Goal: Task Accomplishment & Management: Complete application form

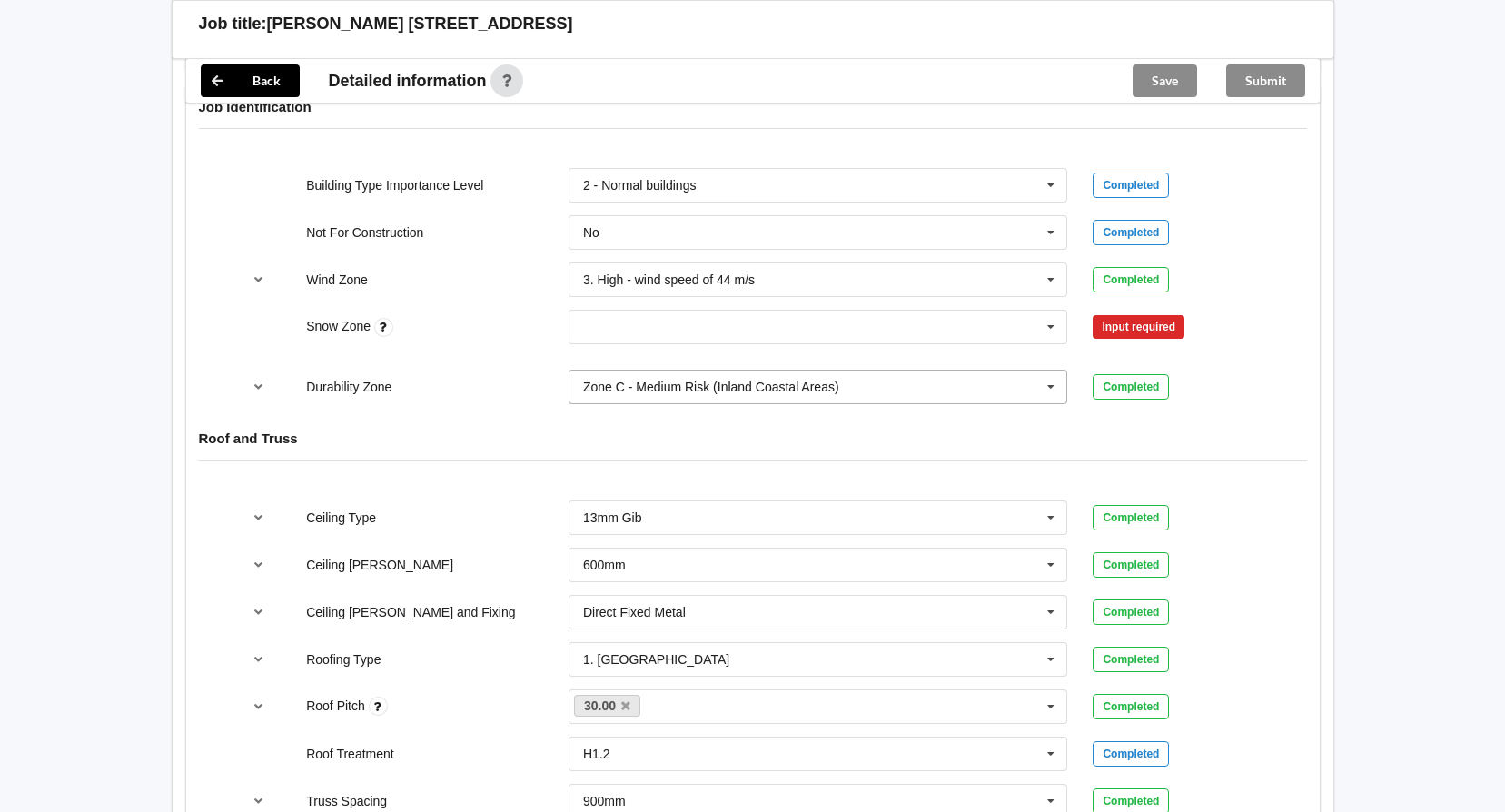
scroll to position [817, 0]
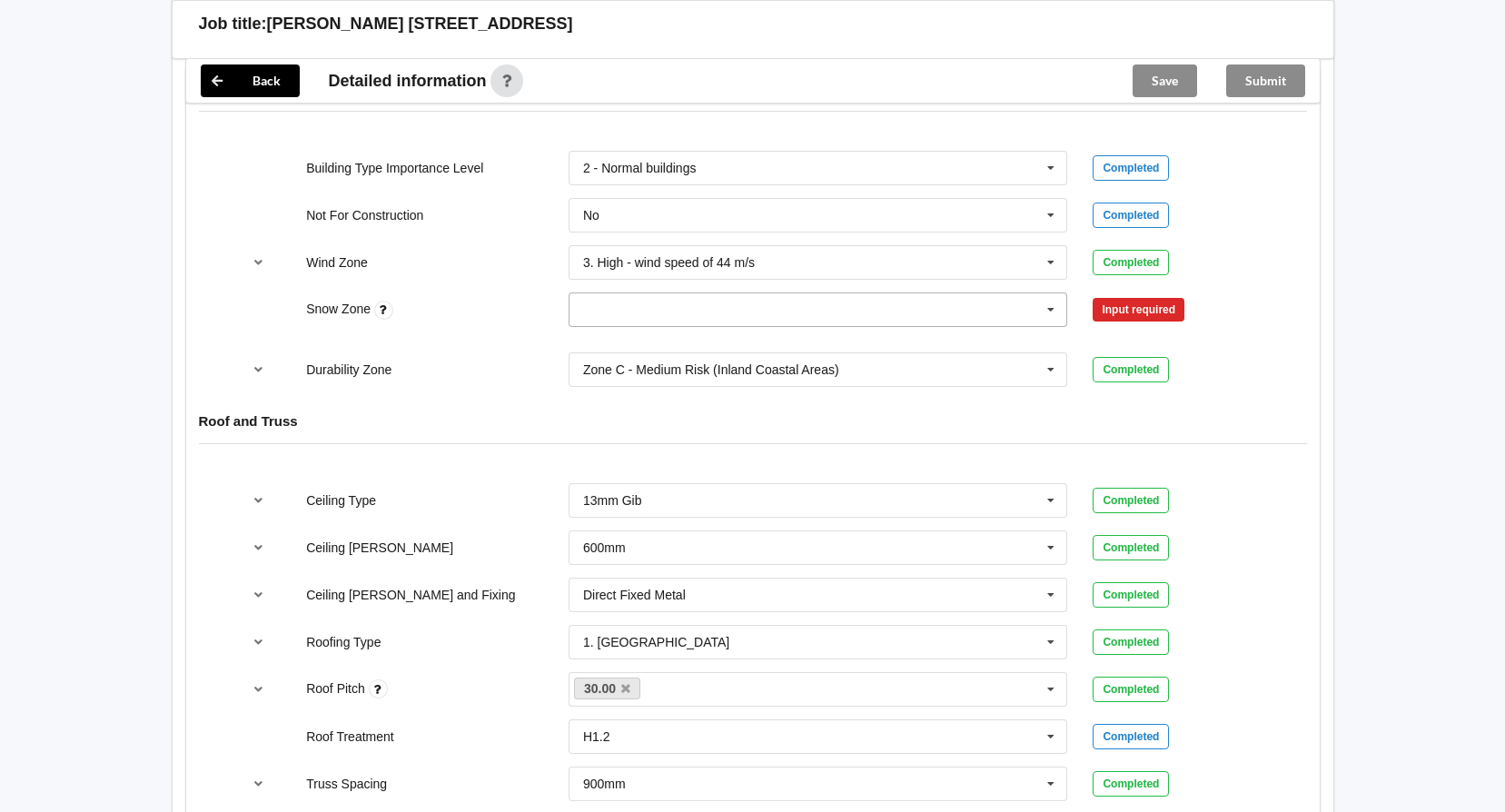
click at [1050, 294] on icon at bounding box center [1050, 310] width 27 height 34
drag, startPoint x: 625, startPoint y: 455, endPoint x: 652, endPoint y: 452, distance: 27.2
click at [625, 461] on div "N4" at bounding box center [818, 478] width 498 height 34
click at [1136, 298] on button "Confirm input" at bounding box center [1146, 309] width 108 height 30
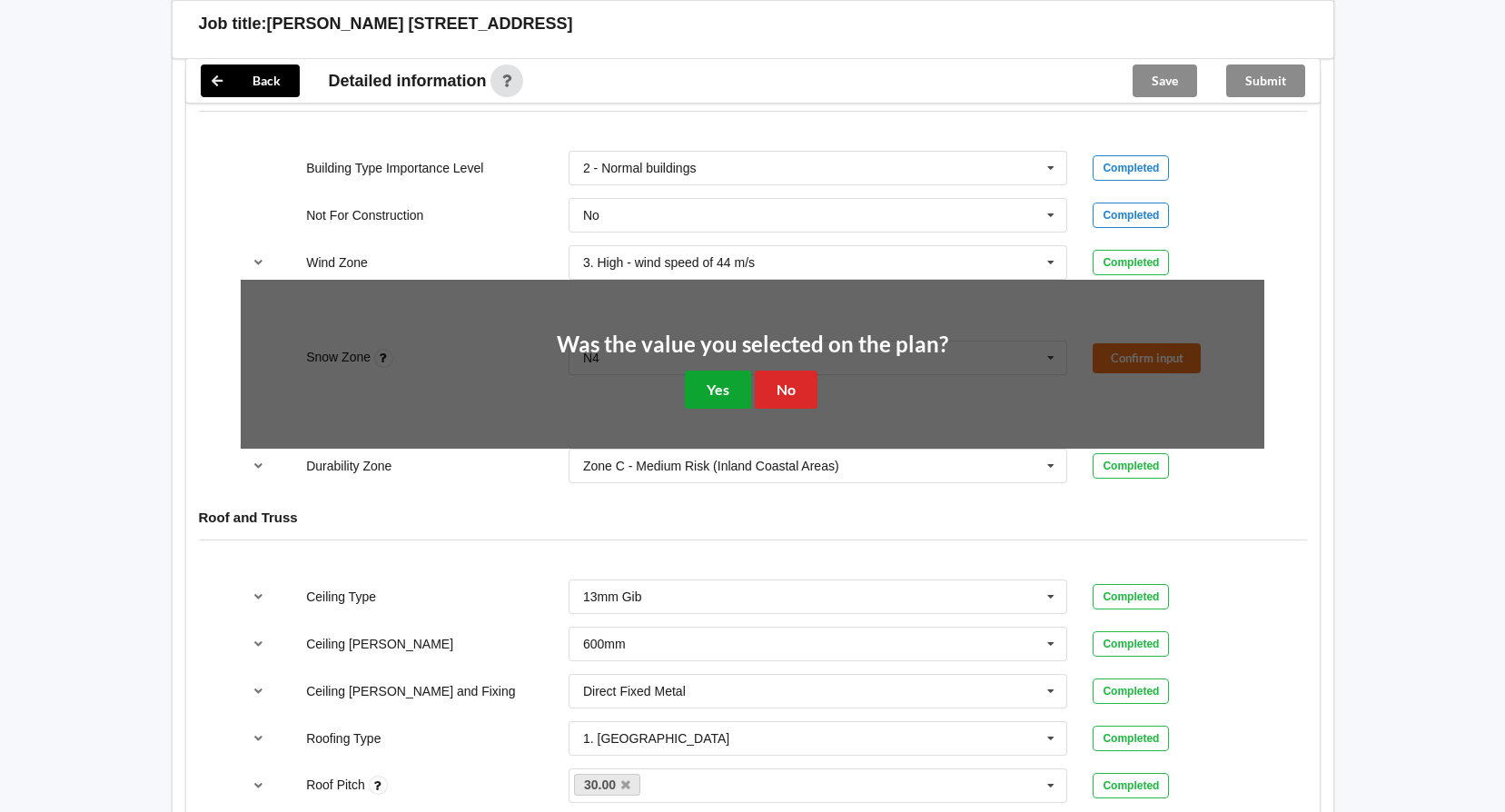
click at [714, 370] on button "Yes" at bounding box center [718, 388] width 67 height 37
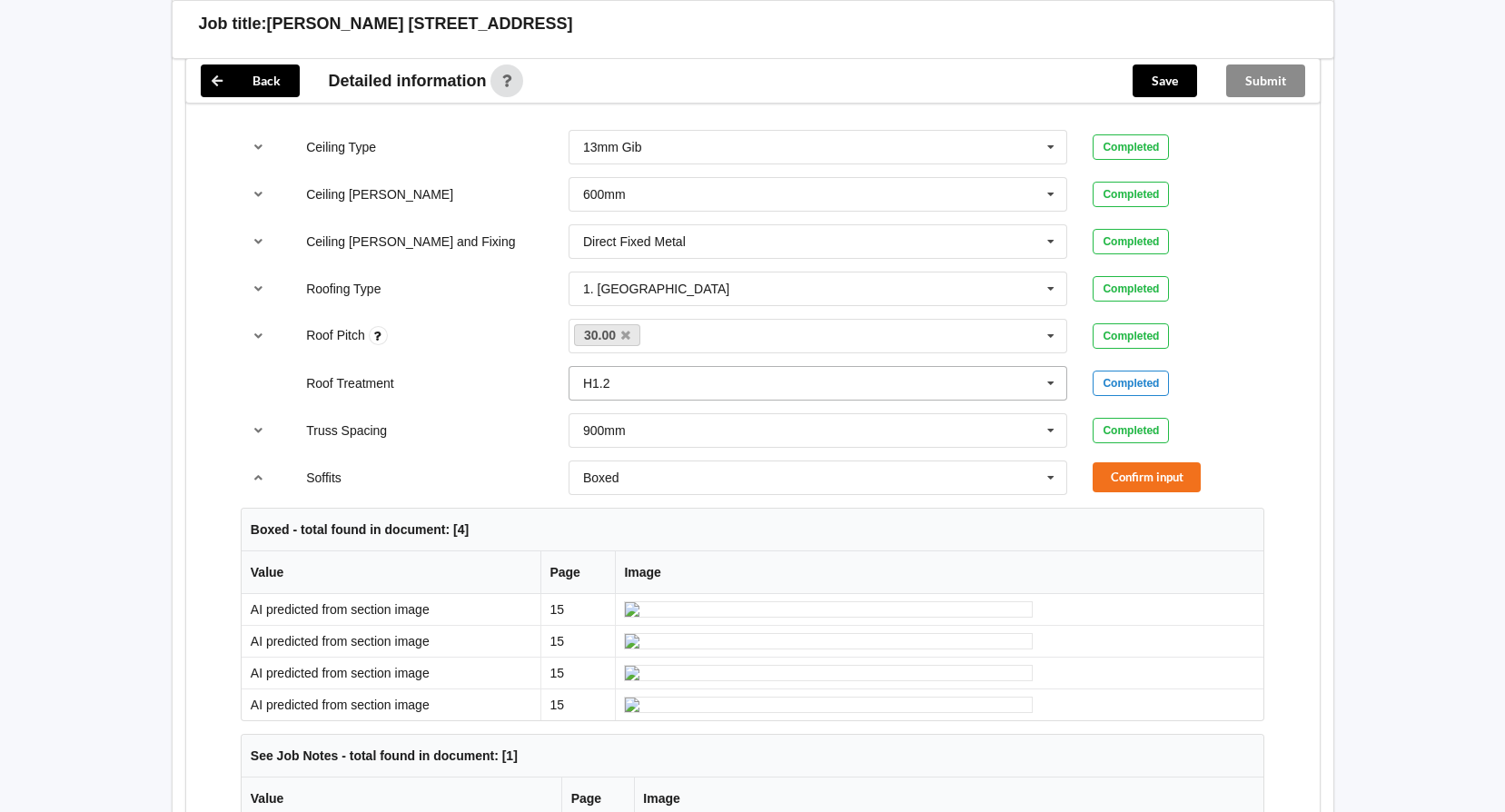
scroll to position [1180, 0]
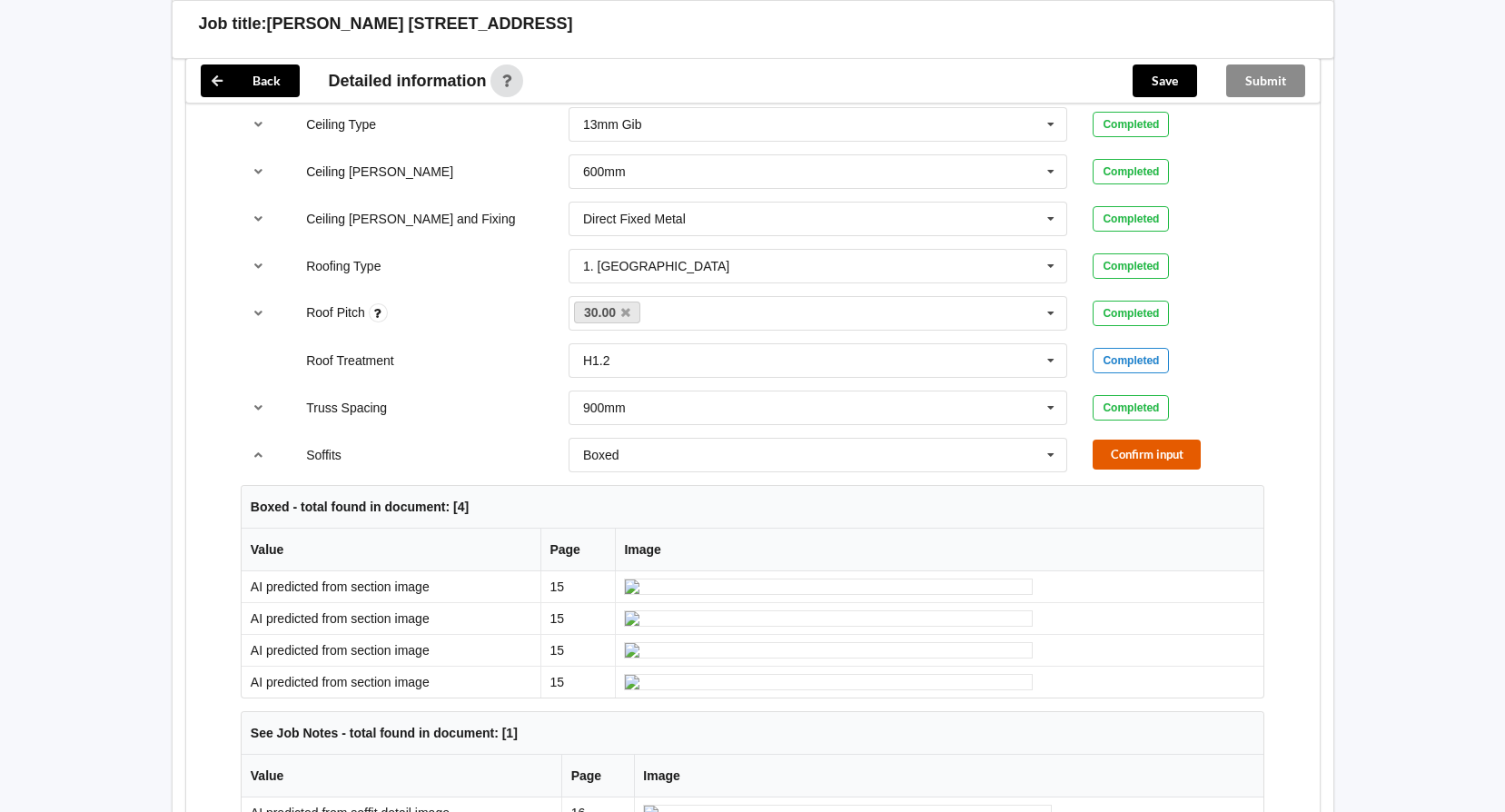
click at [1139, 440] on button "Confirm input" at bounding box center [1146, 455] width 108 height 30
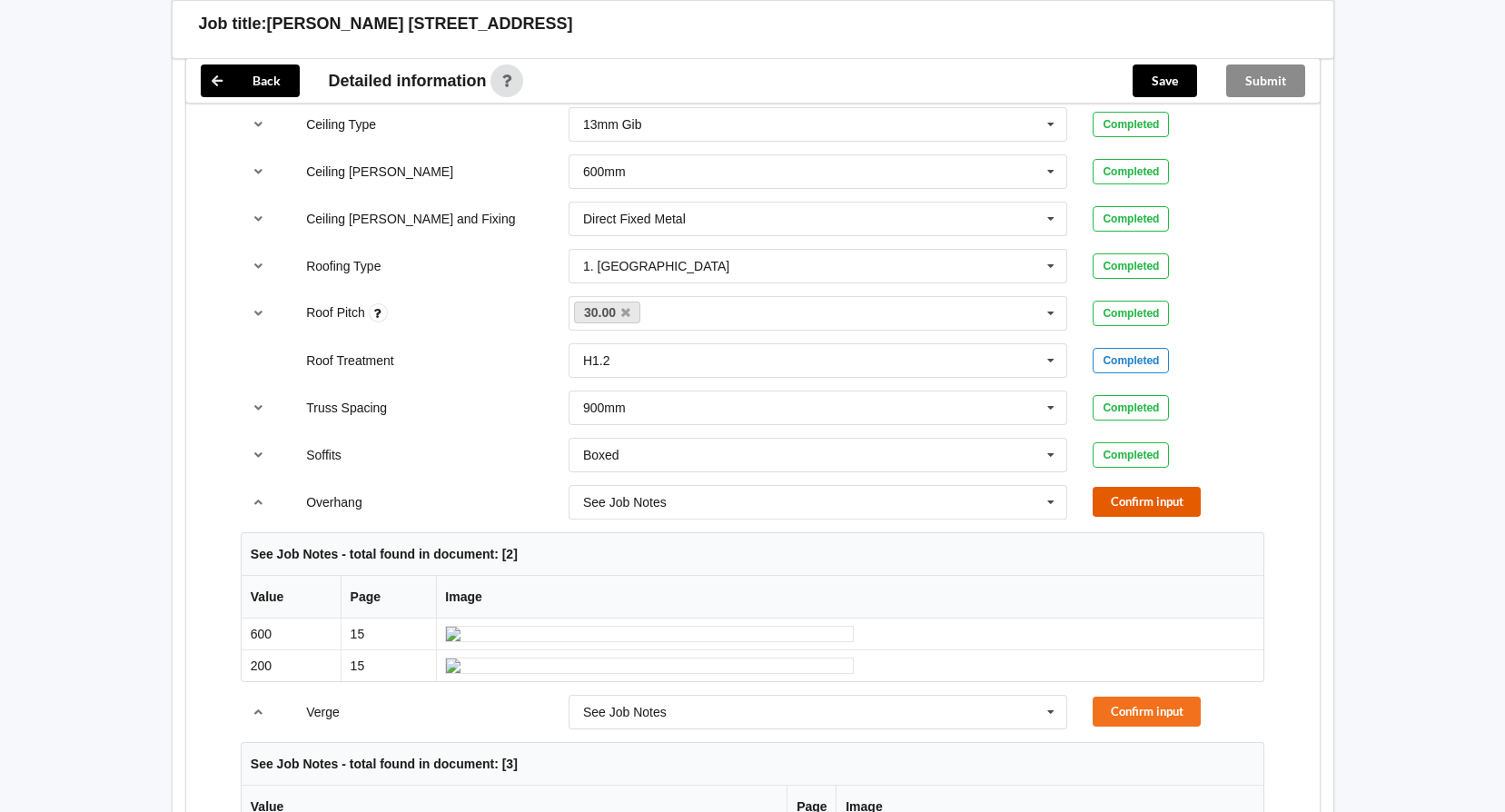
click at [1123, 487] on button "Confirm input" at bounding box center [1146, 502] width 108 height 30
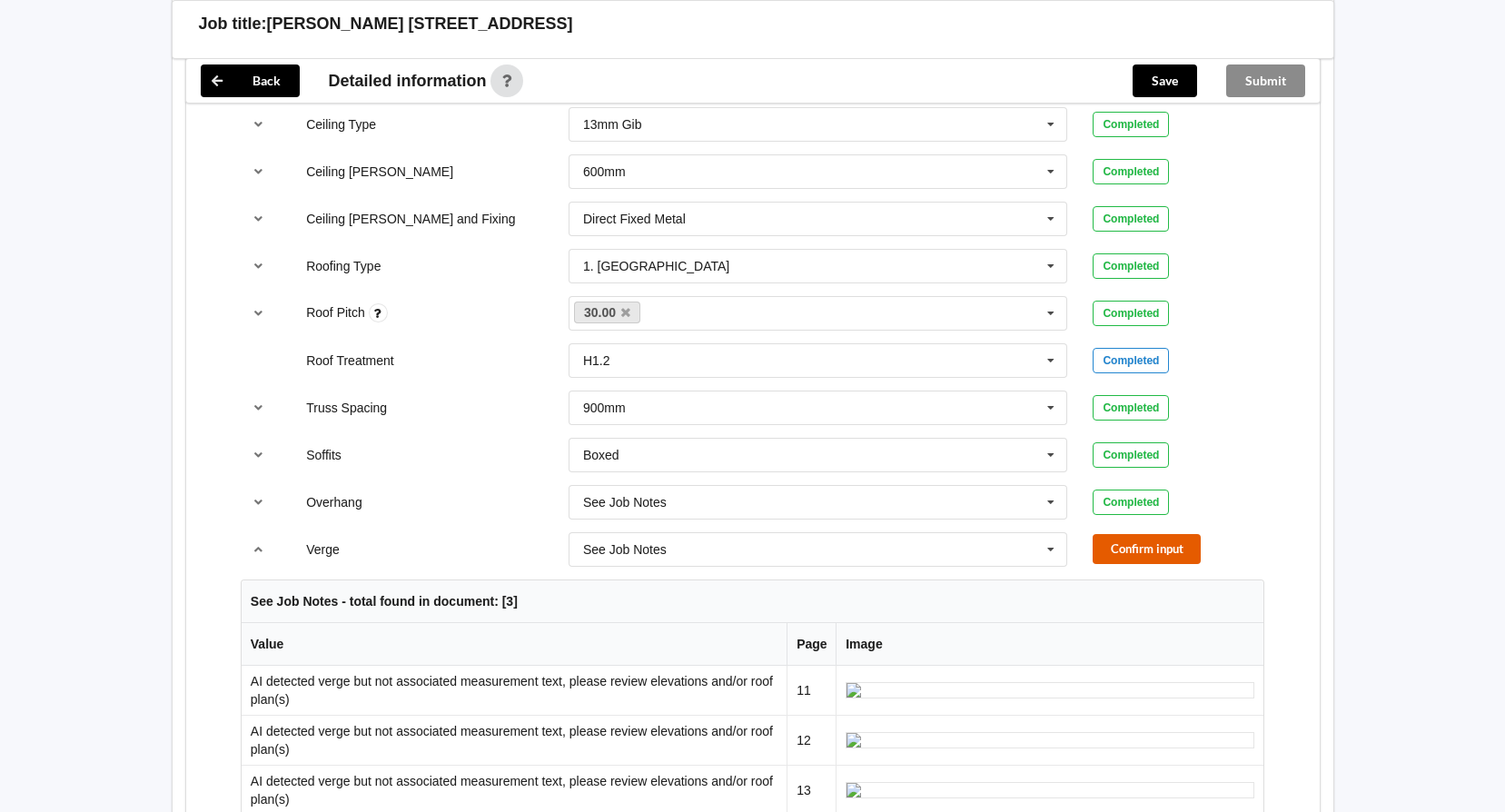
click at [1136, 533] on button "Confirm input" at bounding box center [1146, 548] width 108 height 30
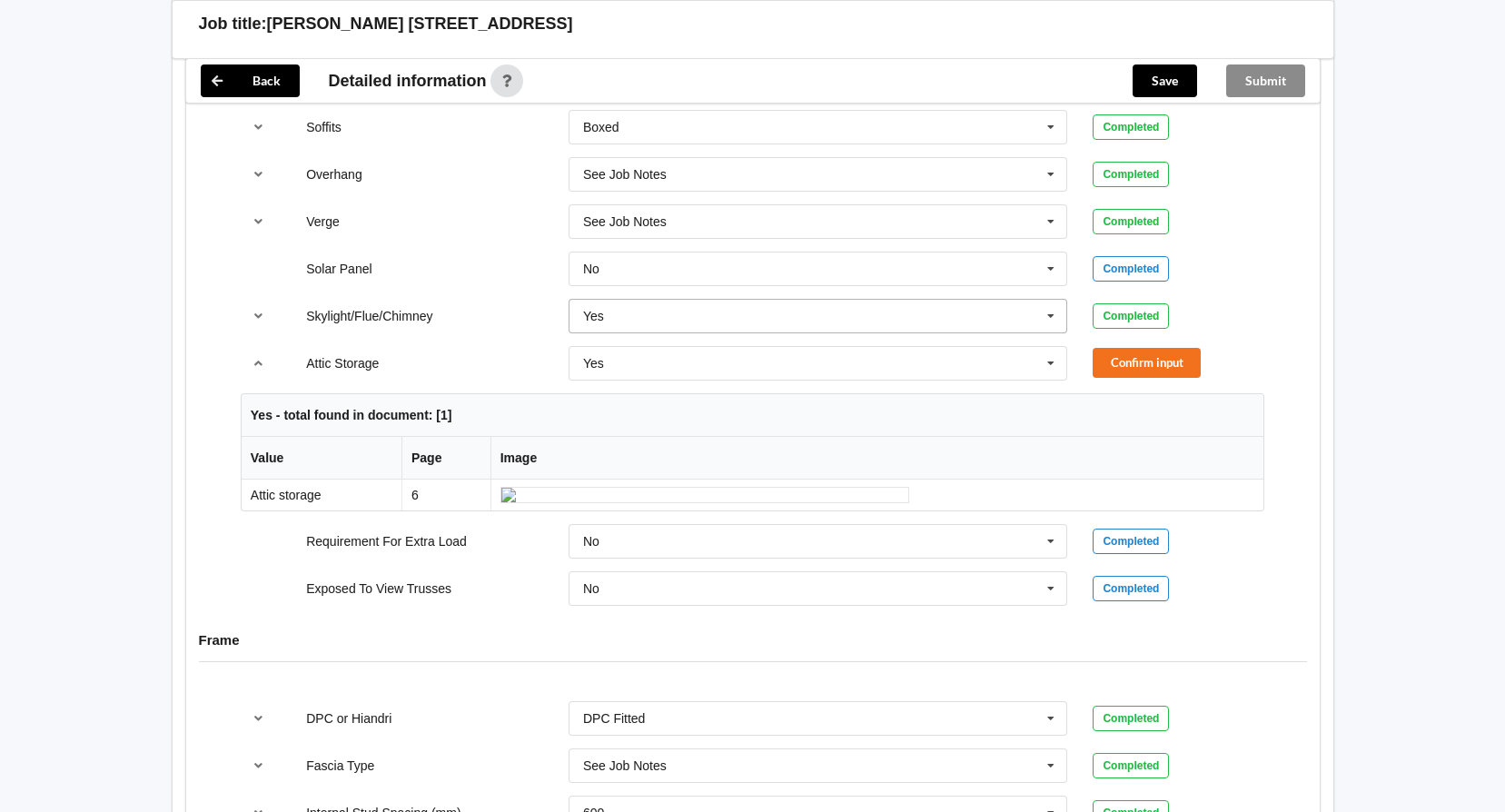
scroll to position [1543, 0]
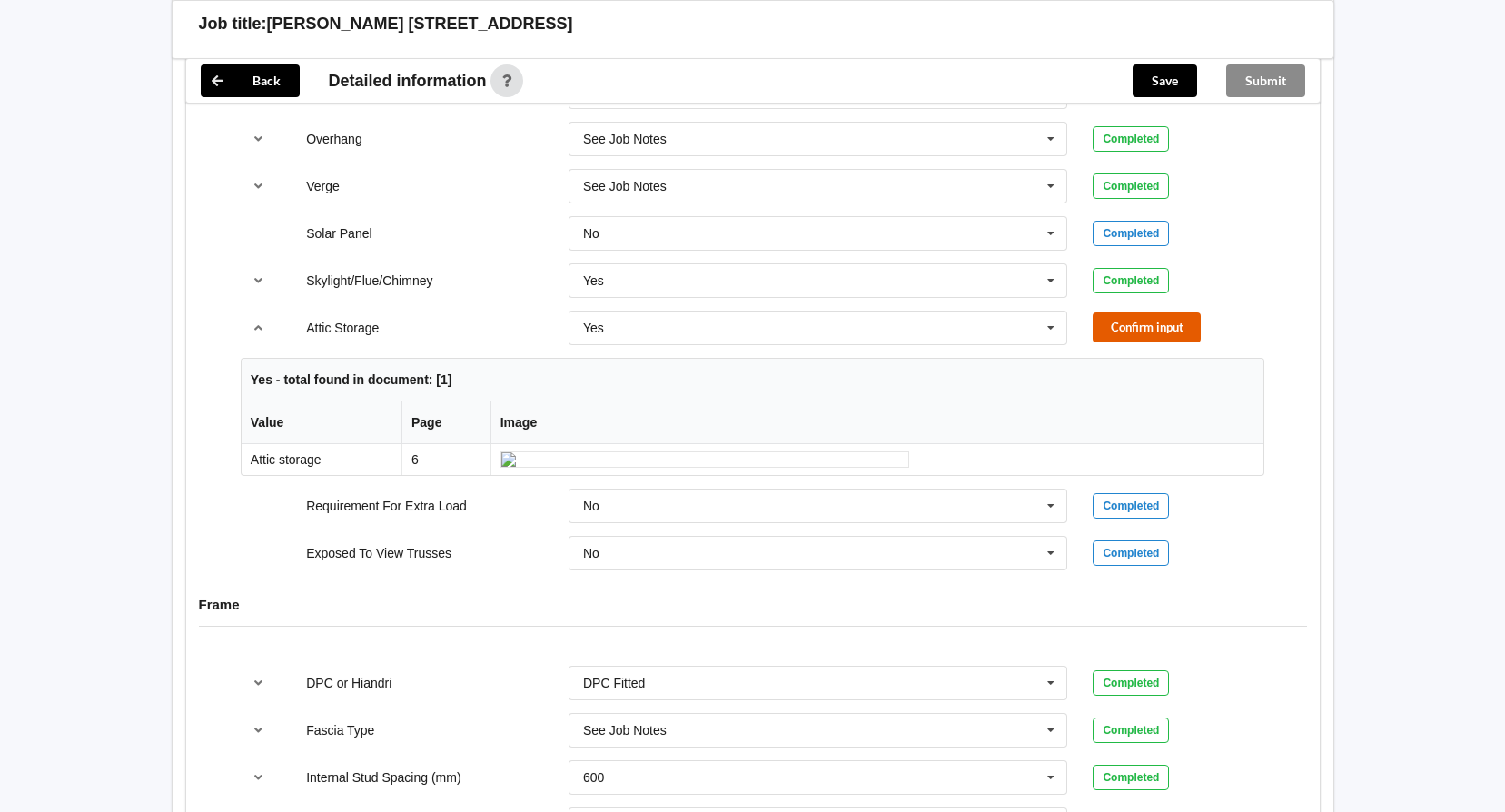
click at [1146, 316] on button "Confirm input" at bounding box center [1146, 327] width 108 height 30
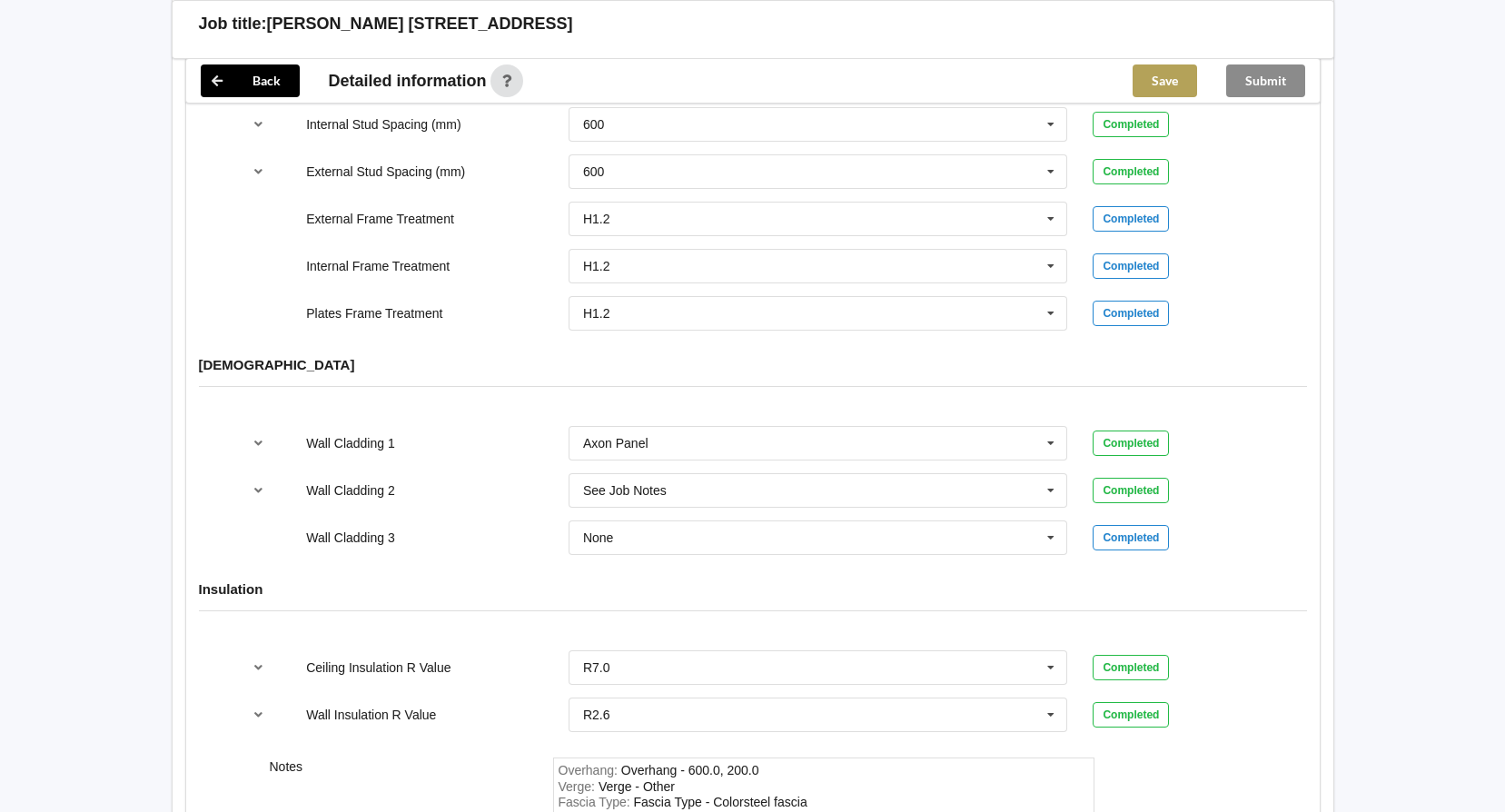
click at [1159, 93] on button "Save" at bounding box center [1165, 81] width 65 height 33
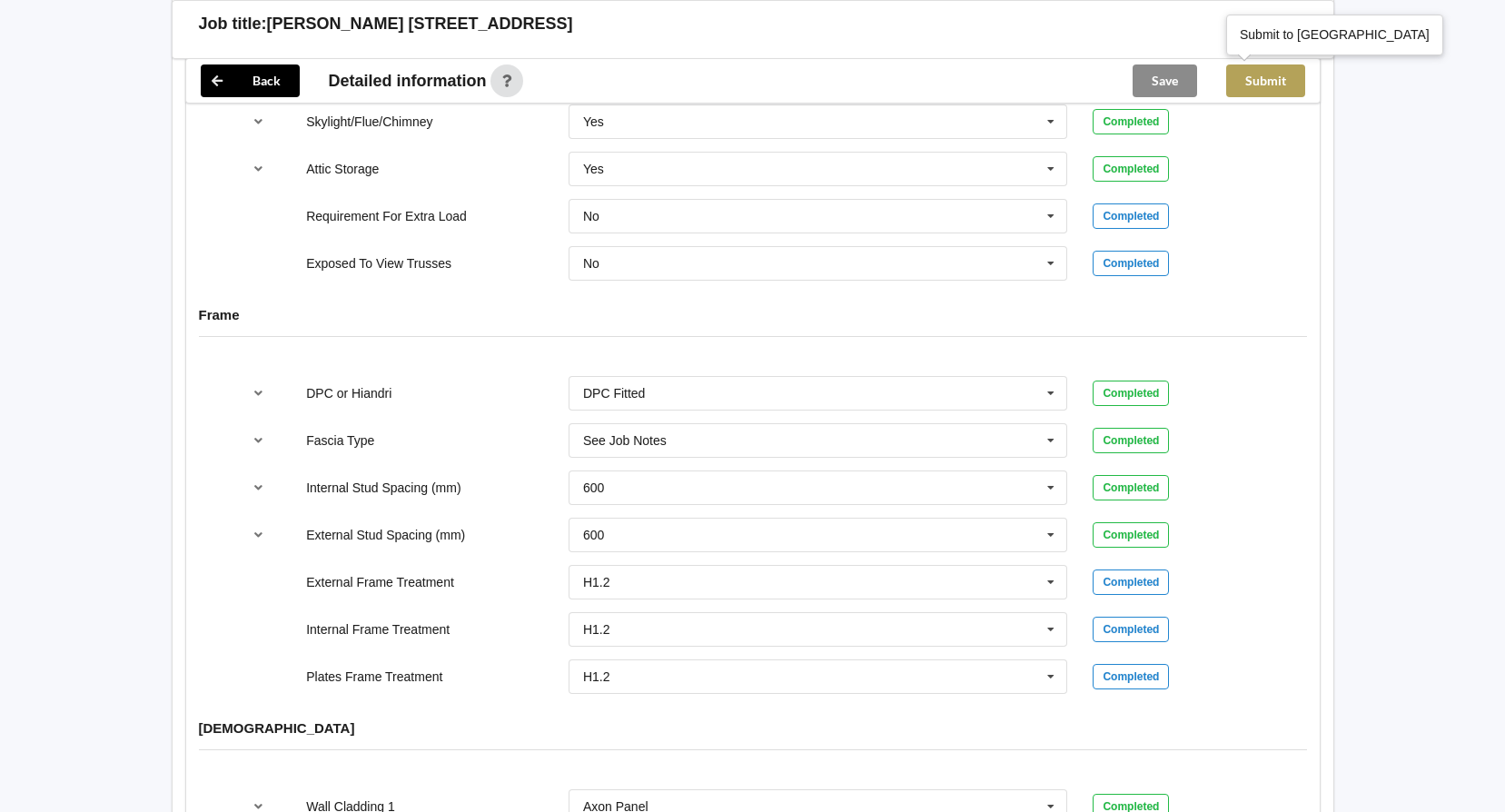
click at [1267, 87] on button "Submit" at bounding box center [1265, 81] width 79 height 33
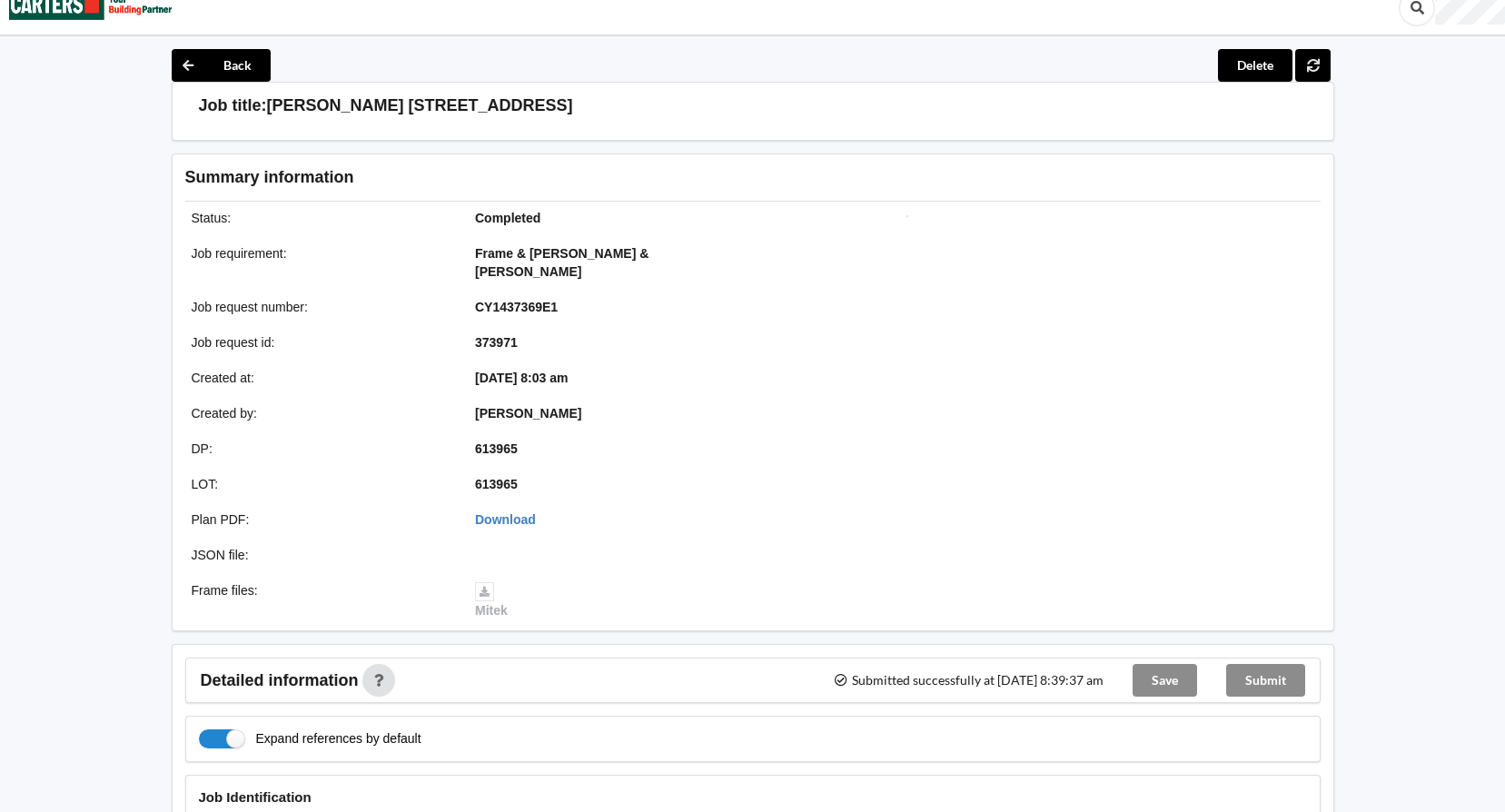
scroll to position [0, 0]
